Goal: Task Accomplishment & Management: Complete application form

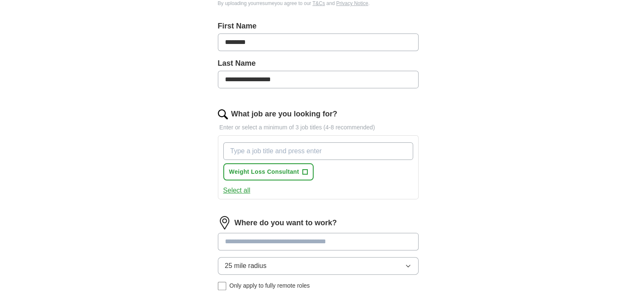
scroll to position [205, 0]
click at [384, 151] on input "What job are you looking for?" at bounding box center [318, 152] width 190 height 18
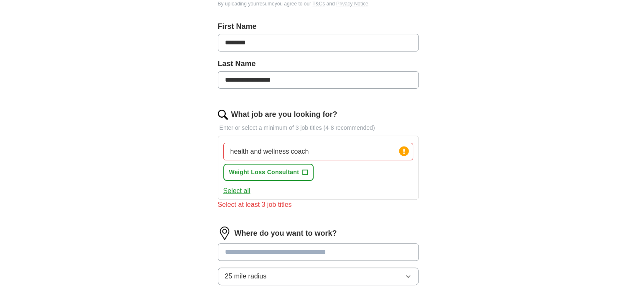
click at [372, 238] on div "Where do you want to work? 25 mile radius Only apply to fully remote roles" at bounding box center [318, 266] width 201 height 81
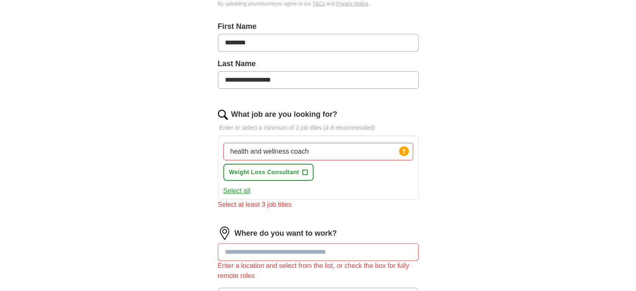
click at [331, 148] on input "health and wellness coach" at bounding box center [318, 152] width 190 height 18
drag, startPoint x: 298, startPoint y: 172, endPoint x: 282, endPoint y: 154, distance: 23.4
click at [282, 154] on input "health" at bounding box center [318, 152] width 190 height 18
type input "health and wellness coach"
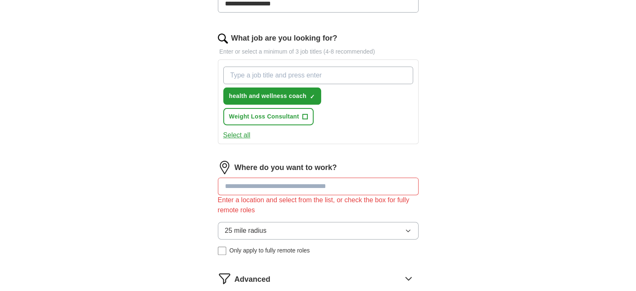
scroll to position [285, 0]
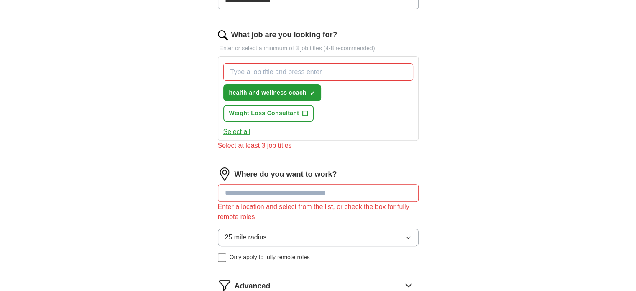
click at [391, 175] on div "Where do you want to work? Enter a location and select from the list, or check …" at bounding box center [318, 217] width 201 height 101
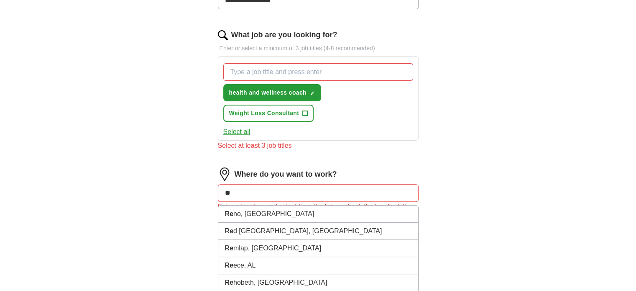
type input "*"
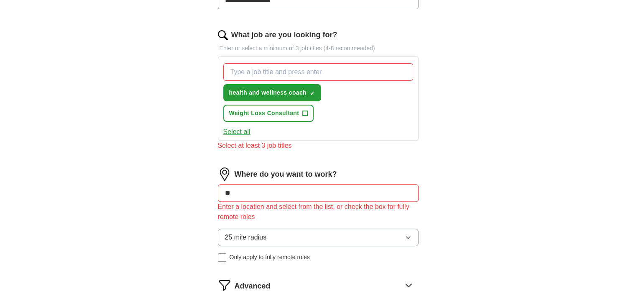
type input "*"
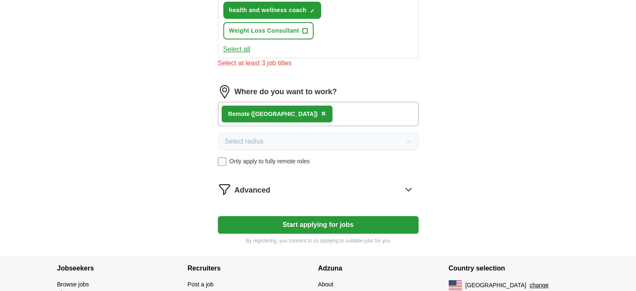
scroll to position [369, 0]
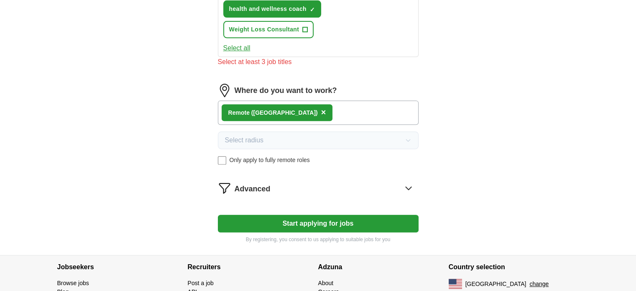
click at [282, 220] on button "Start applying for jobs" at bounding box center [318, 224] width 201 height 18
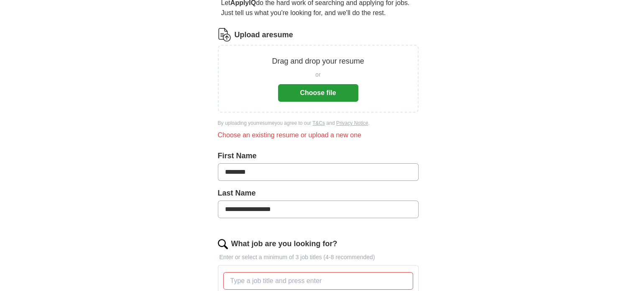
scroll to position [84, 0]
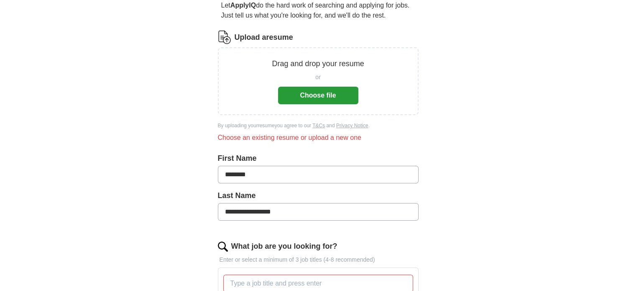
click at [311, 87] on button "Choose file" at bounding box center [318, 96] width 80 height 18
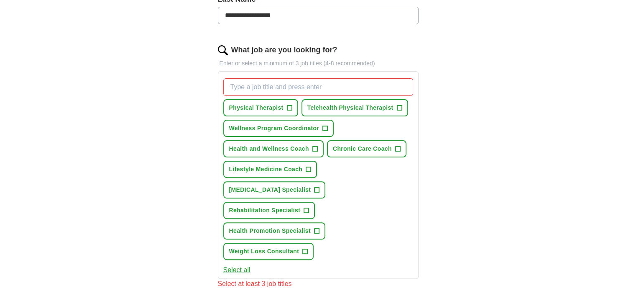
scroll to position [238, 0]
click at [294, 90] on input "What job are you looking for?" at bounding box center [318, 86] width 190 height 18
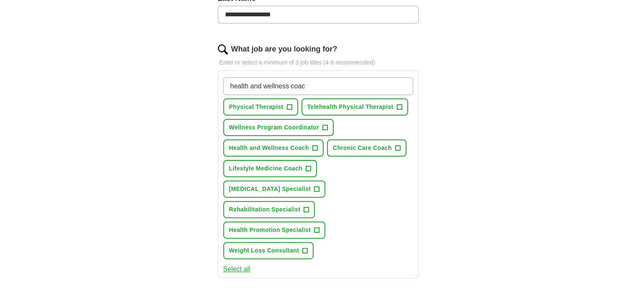
type input "health and wellness coach"
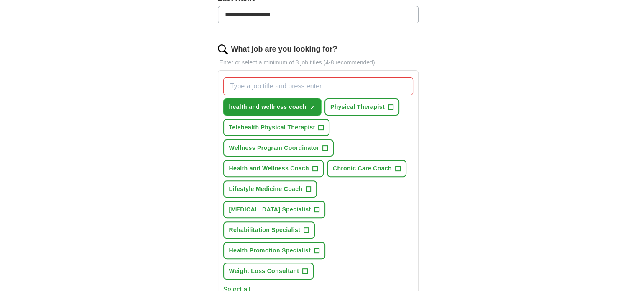
click at [294, 102] on span "health and wellness coach" at bounding box center [267, 106] width 77 height 9
click at [313, 107] on span "+" at bounding box center [312, 107] width 5 height 7
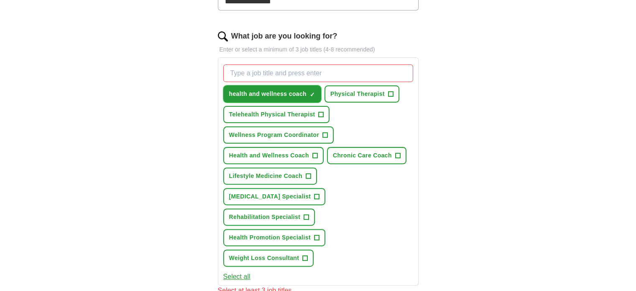
scroll to position [251, 0]
click at [398, 151] on span "+" at bounding box center [397, 154] width 5 height 7
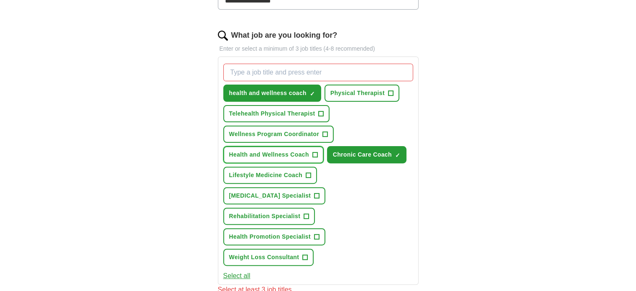
click at [317, 154] on button "Health and Wellness Coach +" at bounding box center [273, 154] width 100 height 17
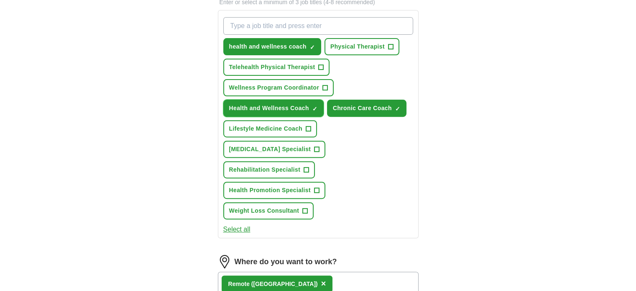
scroll to position [298, 0]
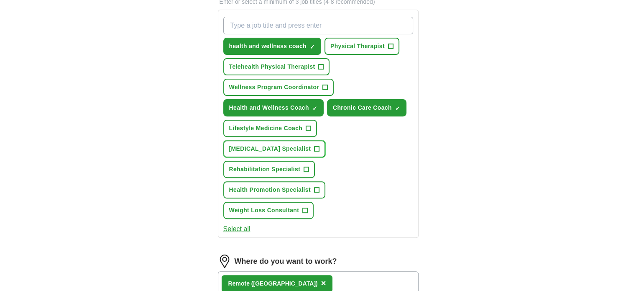
click at [318, 146] on span "+" at bounding box center [317, 149] width 5 height 7
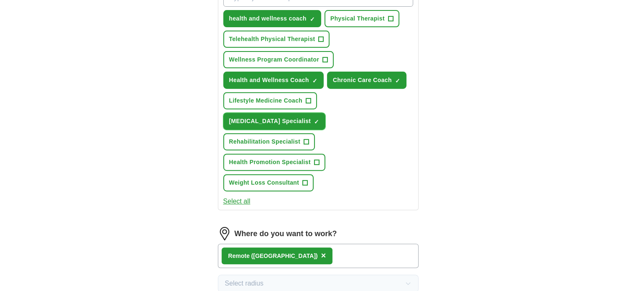
scroll to position [327, 0]
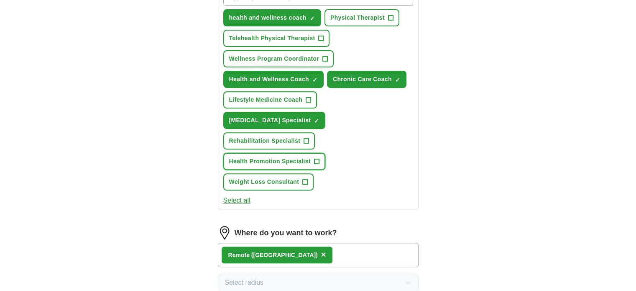
click at [316, 158] on span "+" at bounding box center [316, 161] width 5 height 7
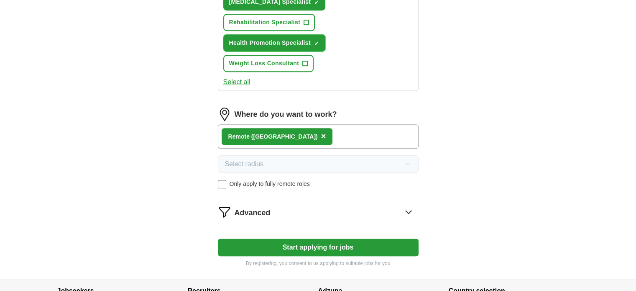
scroll to position [445, 0]
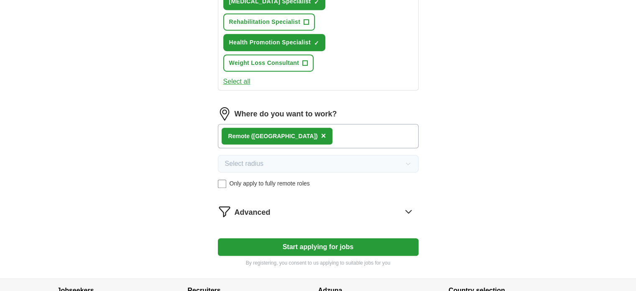
click at [347, 239] on button "Start applying for jobs" at bounding box center [318, 247] width 201 height 18
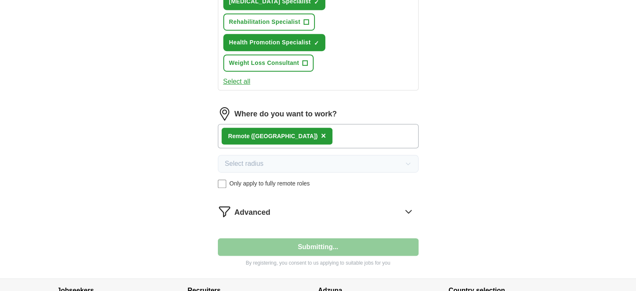
select select "**"
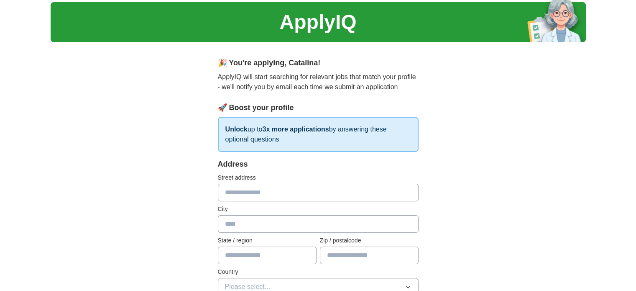
scroll to position [0, 0]
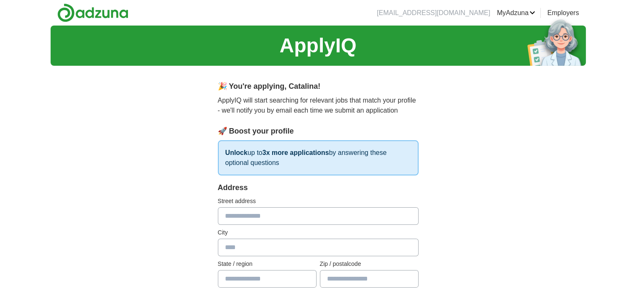
click at [259, 214] on input "text" at bounding box center [318, 216] width 201 height 18
type input "**********"
type input "*********"
type input "**"
type input "*****"
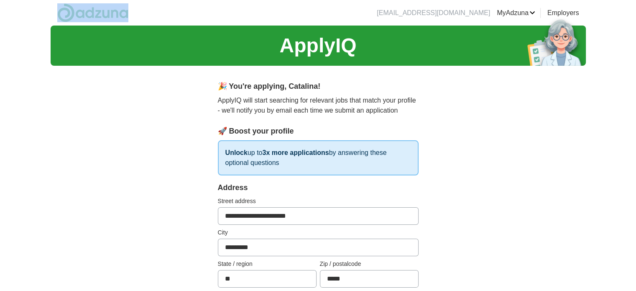
drag, startPoint x: 49, startPoint y: 9, endPoint x: 164, endPoint y: 8, distance: 115.5
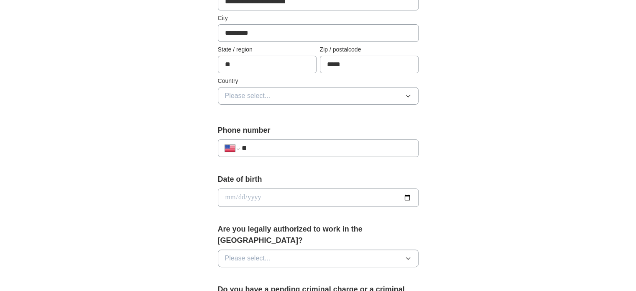
scroll to position [220, 0]
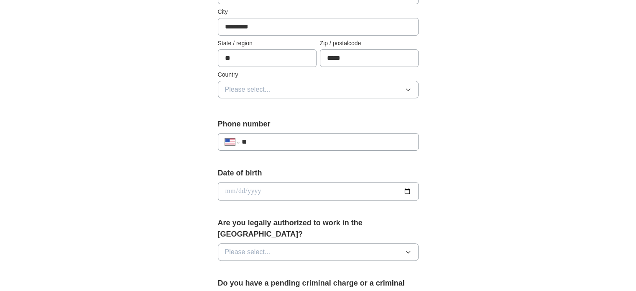
click at [405, 89] on icon "button" at bounding box center [408, 89] width 7 height 7
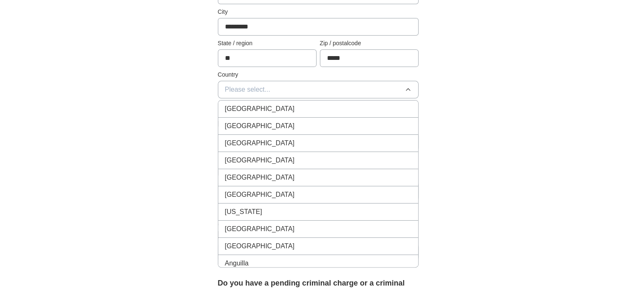
click at [356, 123] on div "[GEOGRAPHIC_DATA]" at bounding box center [318, 126] width 187 height 10
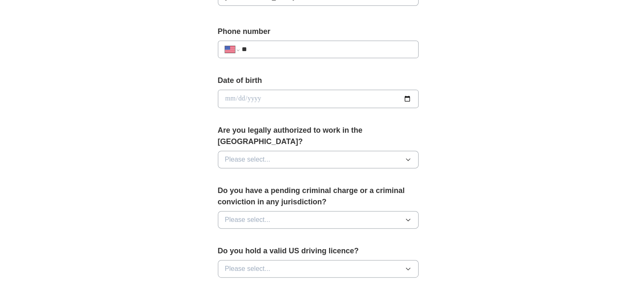
scroll to position [314, 0]
click at [405, 155] on icon "button" at bounding box center [408, 158] width 7 height 7
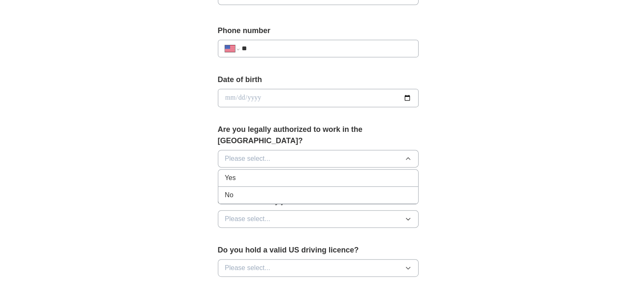
click at [365, 173] on div "Yes" at bounding box center [318, 178] width 187 height 10
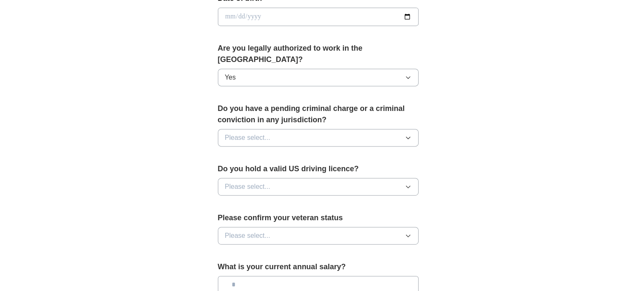
scroll to position [396, 0]
click at [407, 133] on icon "button" at bounding box center [408, 136] width 7 height 7
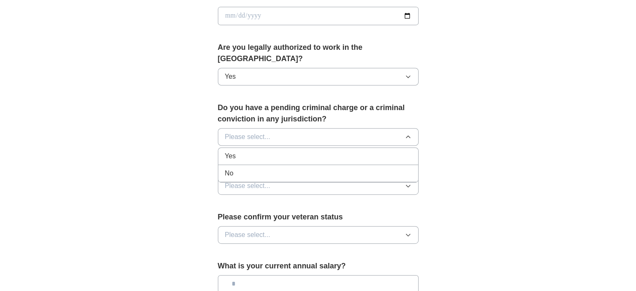
click at [361, 168] on div "No" at bounding box center [318, 173] width 187 height 10
click at [408, 182] on icon "button" at bounding box center [408, 185] width 7 height 7
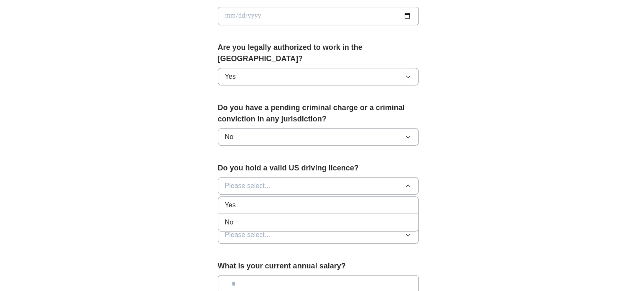
click at [387, 200] on div "Yes" at bounding box center [318, 205] width 187 height 10
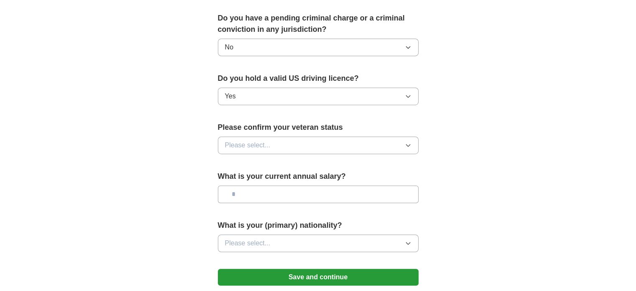
scroll to position [485, 0]
click at [407, 137] on button "Please select..." at bounding box center [318, 145] width 201 height 18
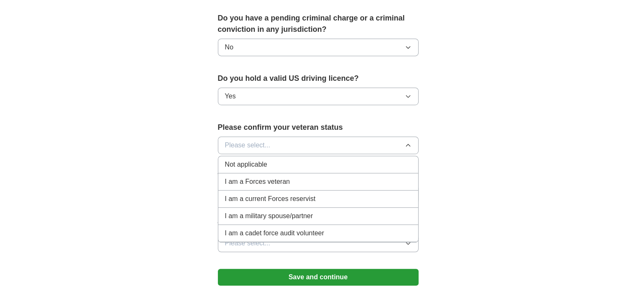
click at [389, 159] on div "Not applicable" at bounding box center [318, 164] width 187 height 10
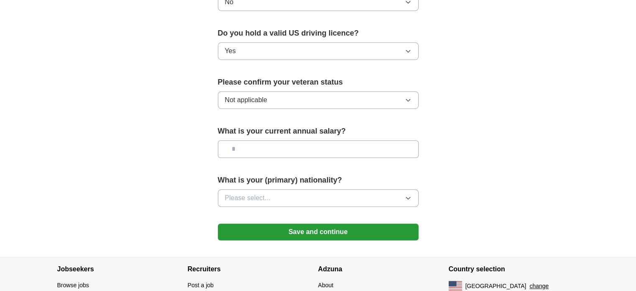
scroll to position [531, 0]
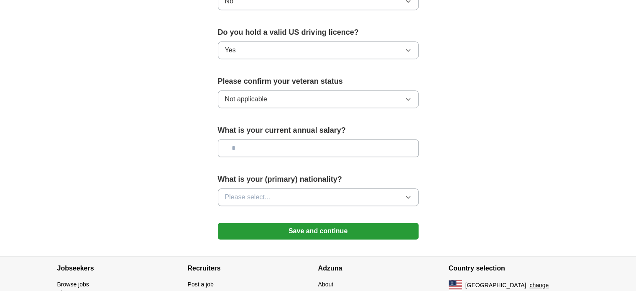
click at [412, 188] on button "Please select..." at bounding box center [318, 197] width 201 height 18
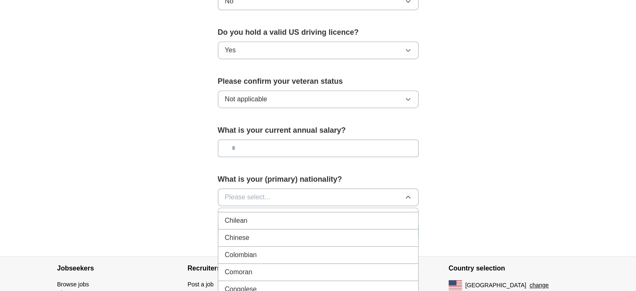
scroll to position [648, 0]
click at [366, 246] on li "Colombian" at bounding box center [318, 254] width 200 height 17
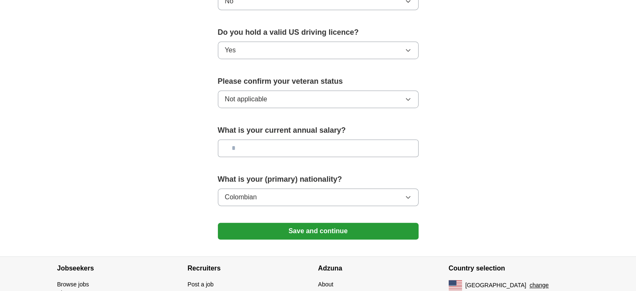
click at [364, 223] on button "Save and continue" at bounding box center [318, 231] width 201 height 17
